Goal: Navigation & Orientation: Find specific page/section

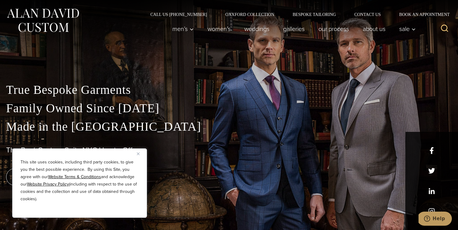
click at [138, 152] on img "Close" at bounding box center [138, 153] width 3 height 3
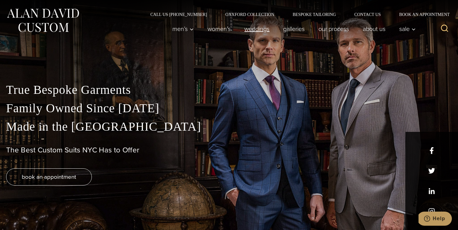
click at [256, 28] on link "weddings" at bounding box center [257, 29] width 39 height 12
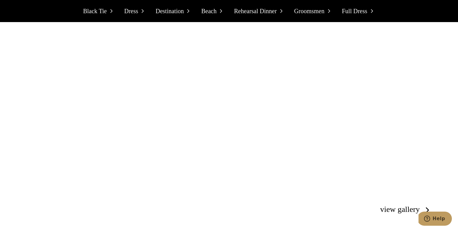
scroll to position [1047, 0]
